Goal: Transaction & Acquisition: Purchase product/service

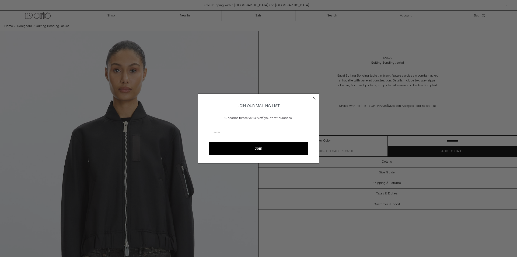
click at [314, 98] on circle "Close dialog" at bounding box center [314, 98] width 5 height 5
click at [314, 96] on circle "Close dialog" at bounding box center [314, 98] width 5 height 5
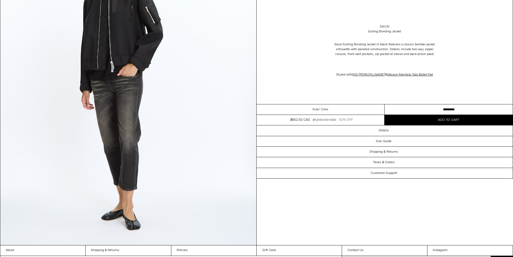
scroll to position [1081, 0]
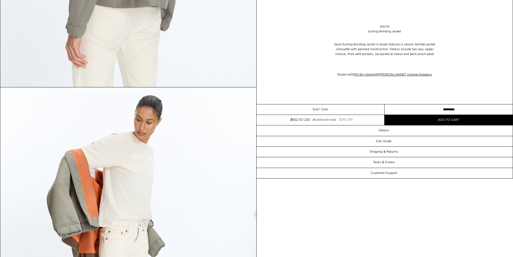
scroll to position [1292, 0]
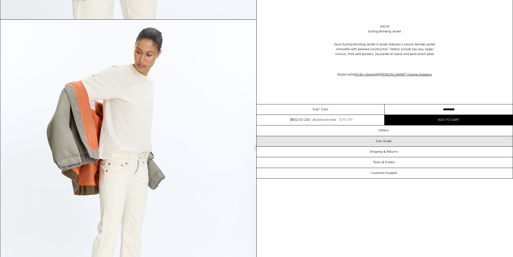
click at [388, 143] on div "Size Guide" at bounding box center [385, 141] width 256 height 10
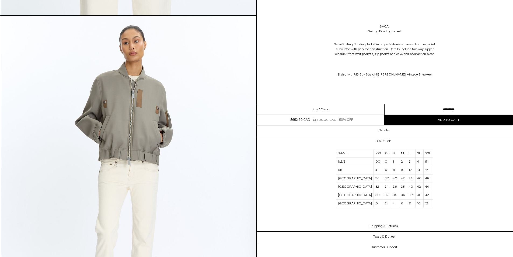
scroll to position [270, 0]
